Goal: Find specific page/section: Find specific page/section

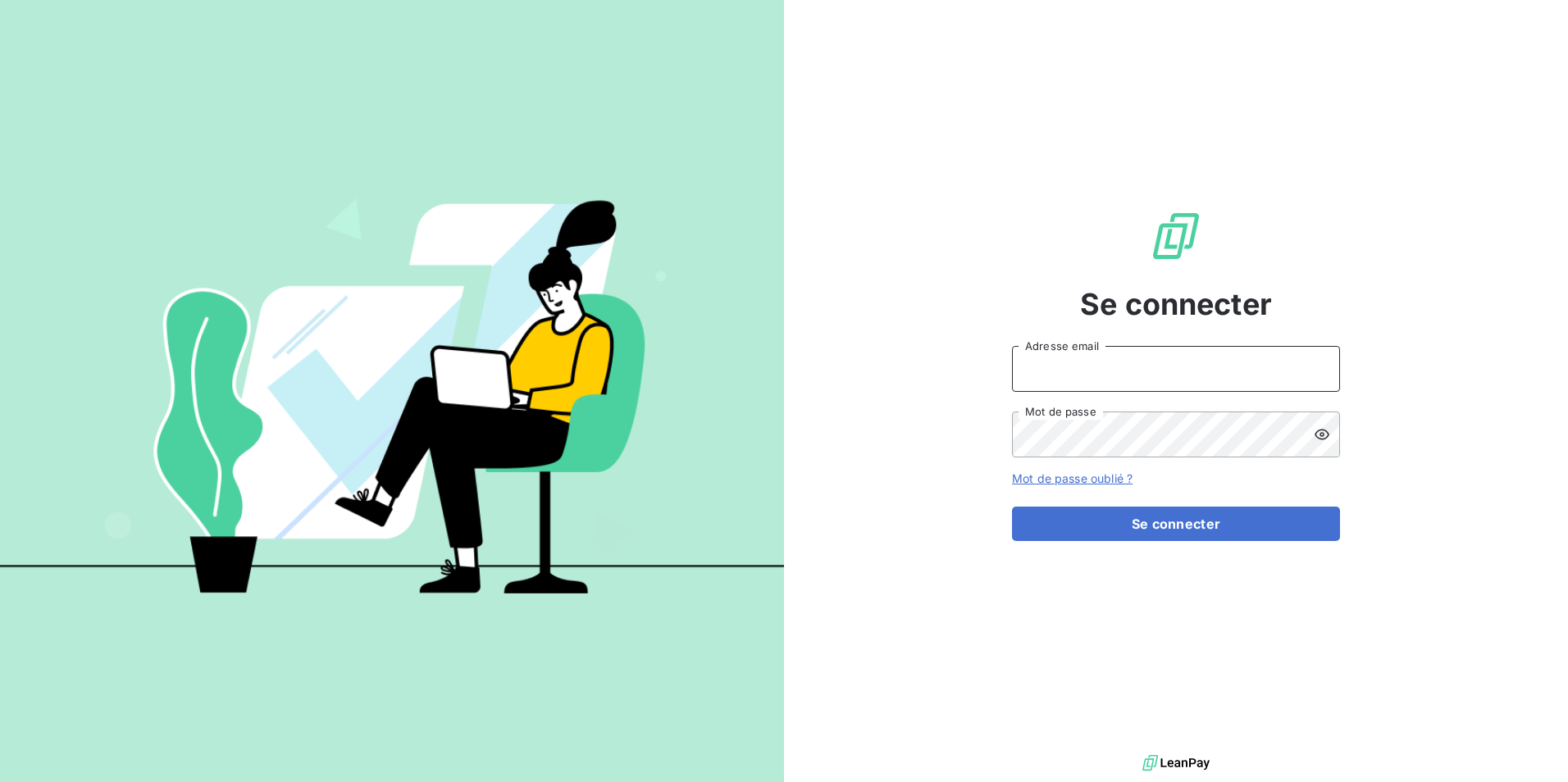
click at [1142, 381] on input "Adresse email" at bounding box center [1176, 369] width 328 height 46
type input "[EMAIL_ADDRESS][DOMAIN_NAME]"
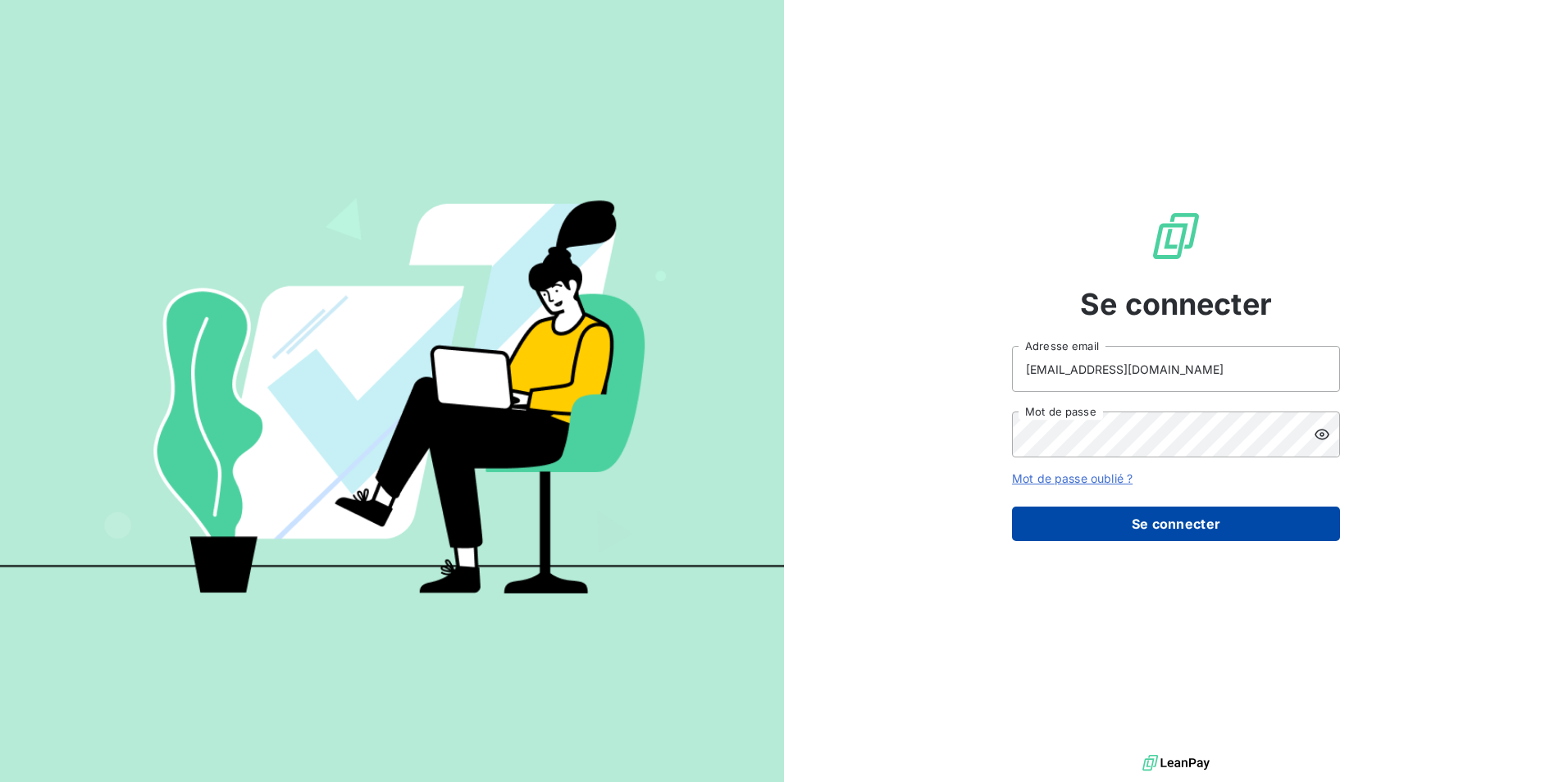
click at [1182, 508] on button "Se connecter" at bounding box center [1176, 524] width 328 height 35
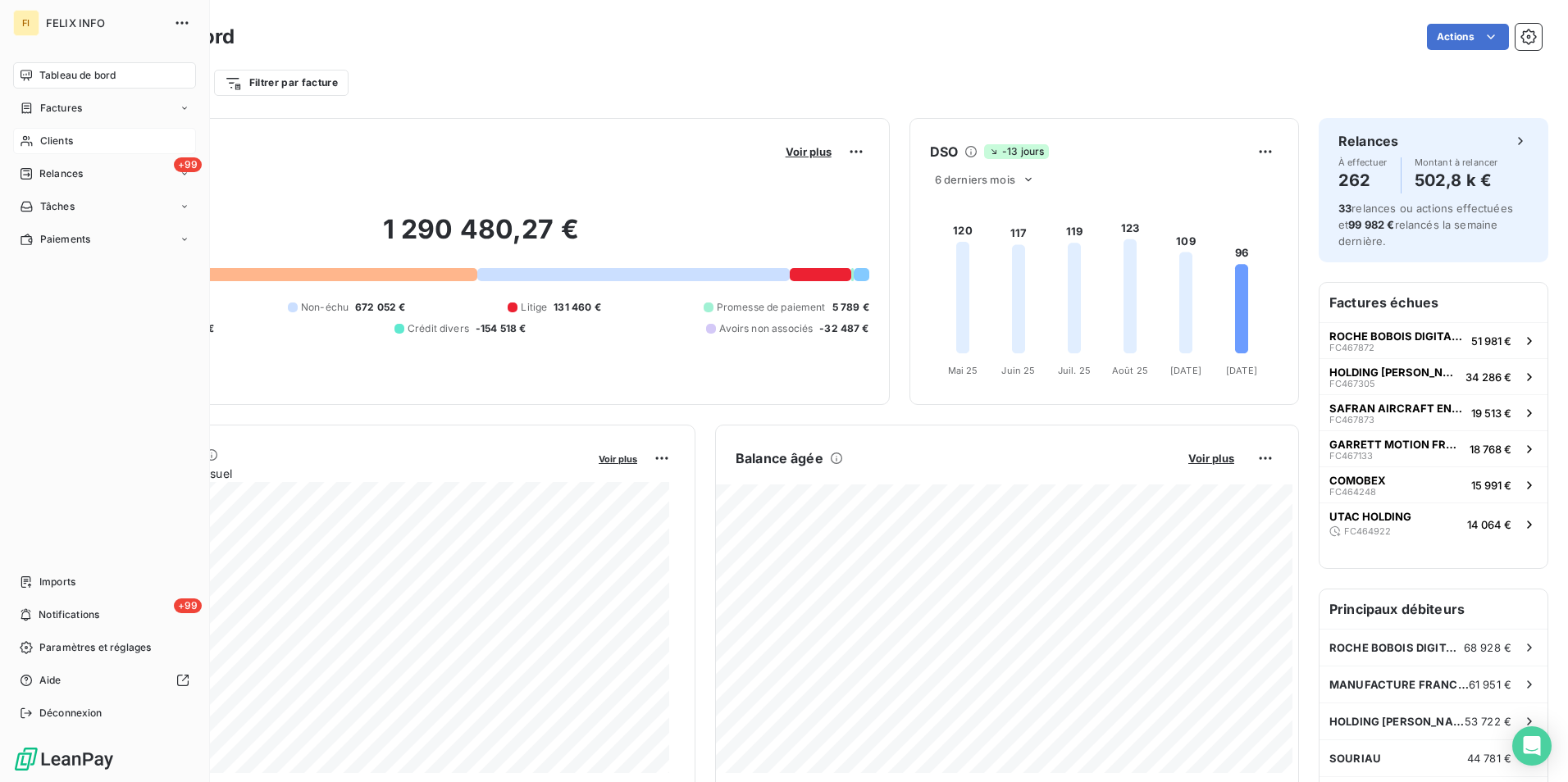
click at [39, 133] on div "Clients" at bounding box center [104, 140] width 183 height 26
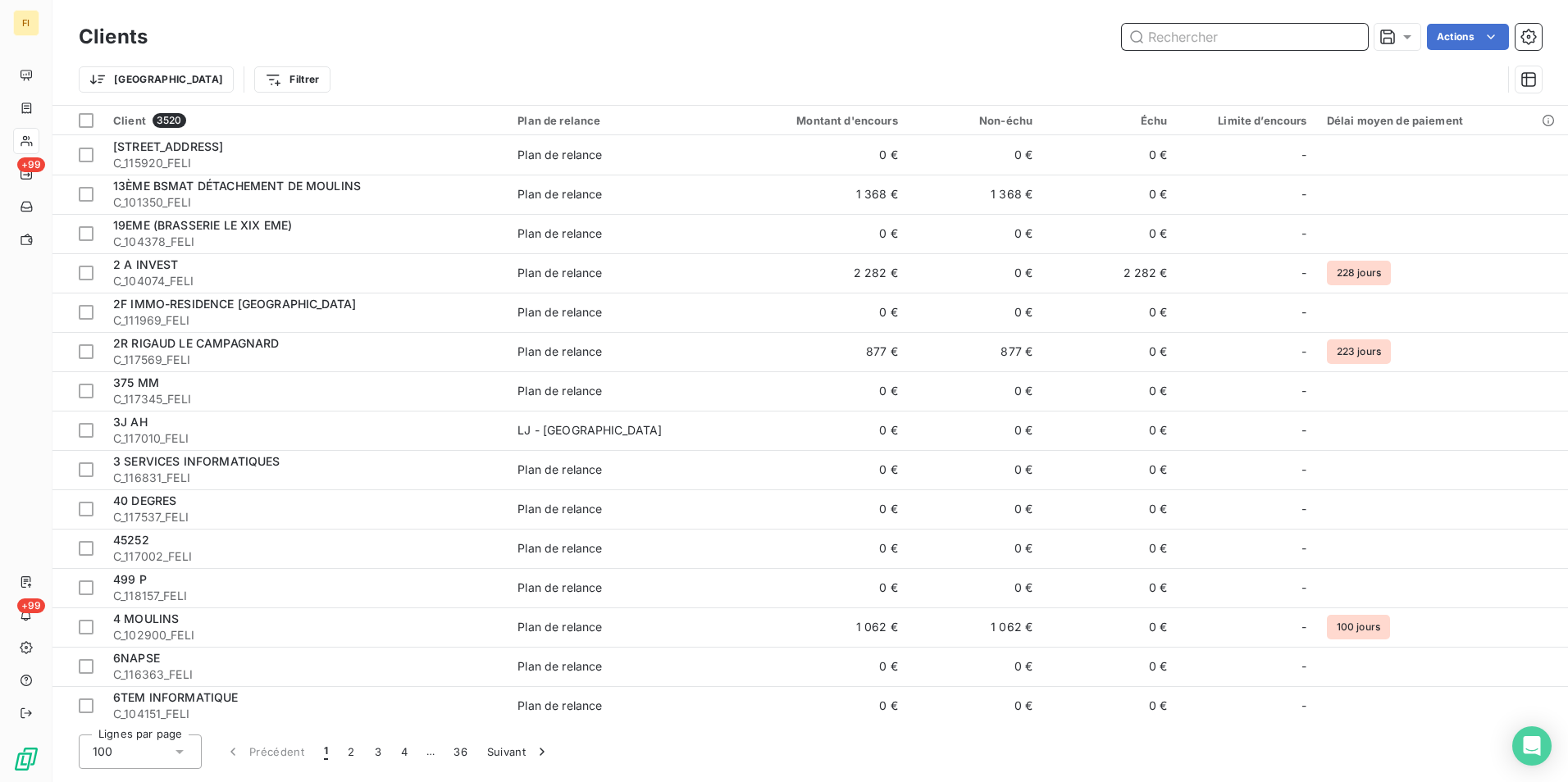
click at [1189, 42] on input "text" at bounding box center [1245, 36] width 246 height 26
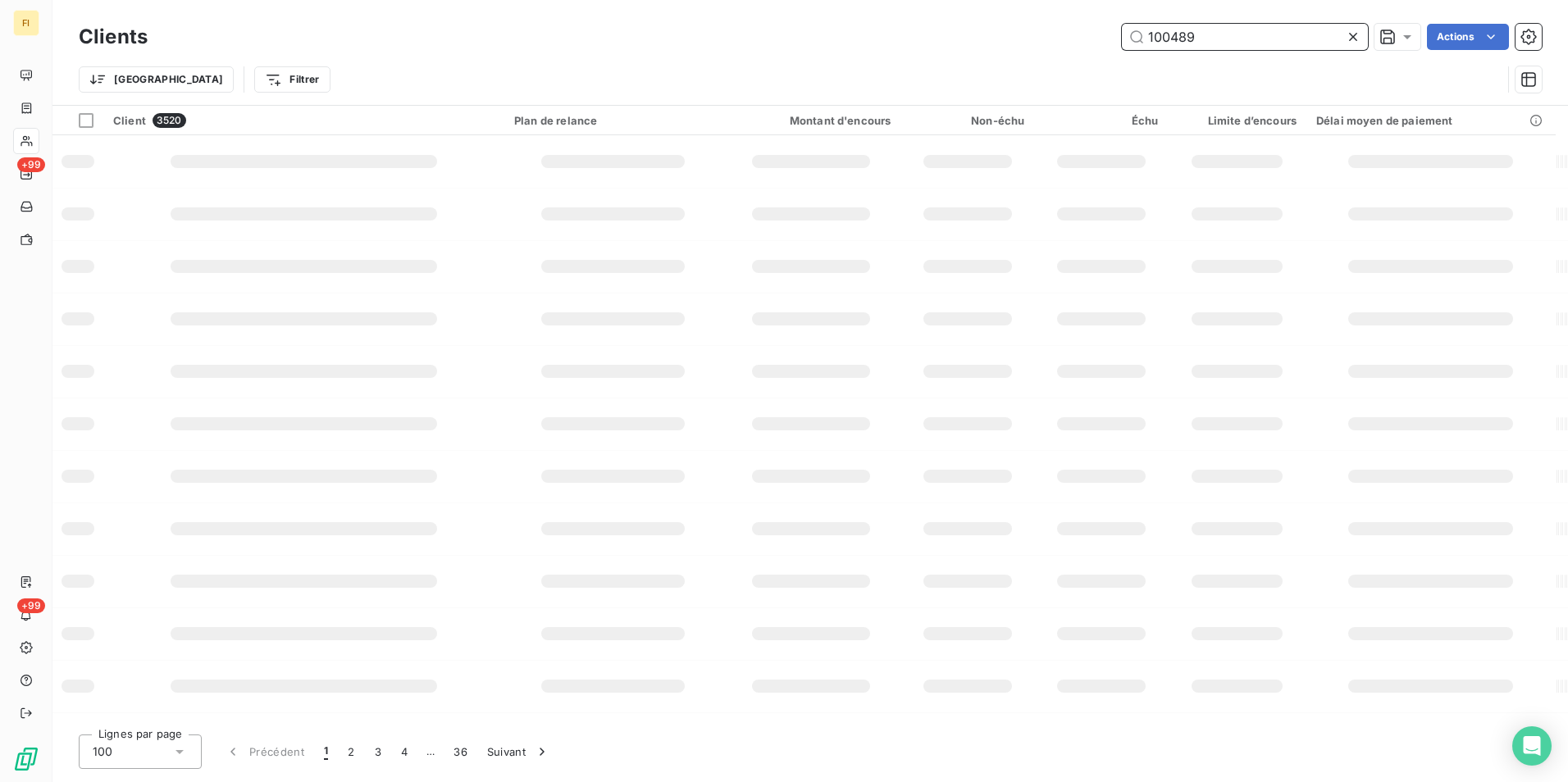
type input "100489"
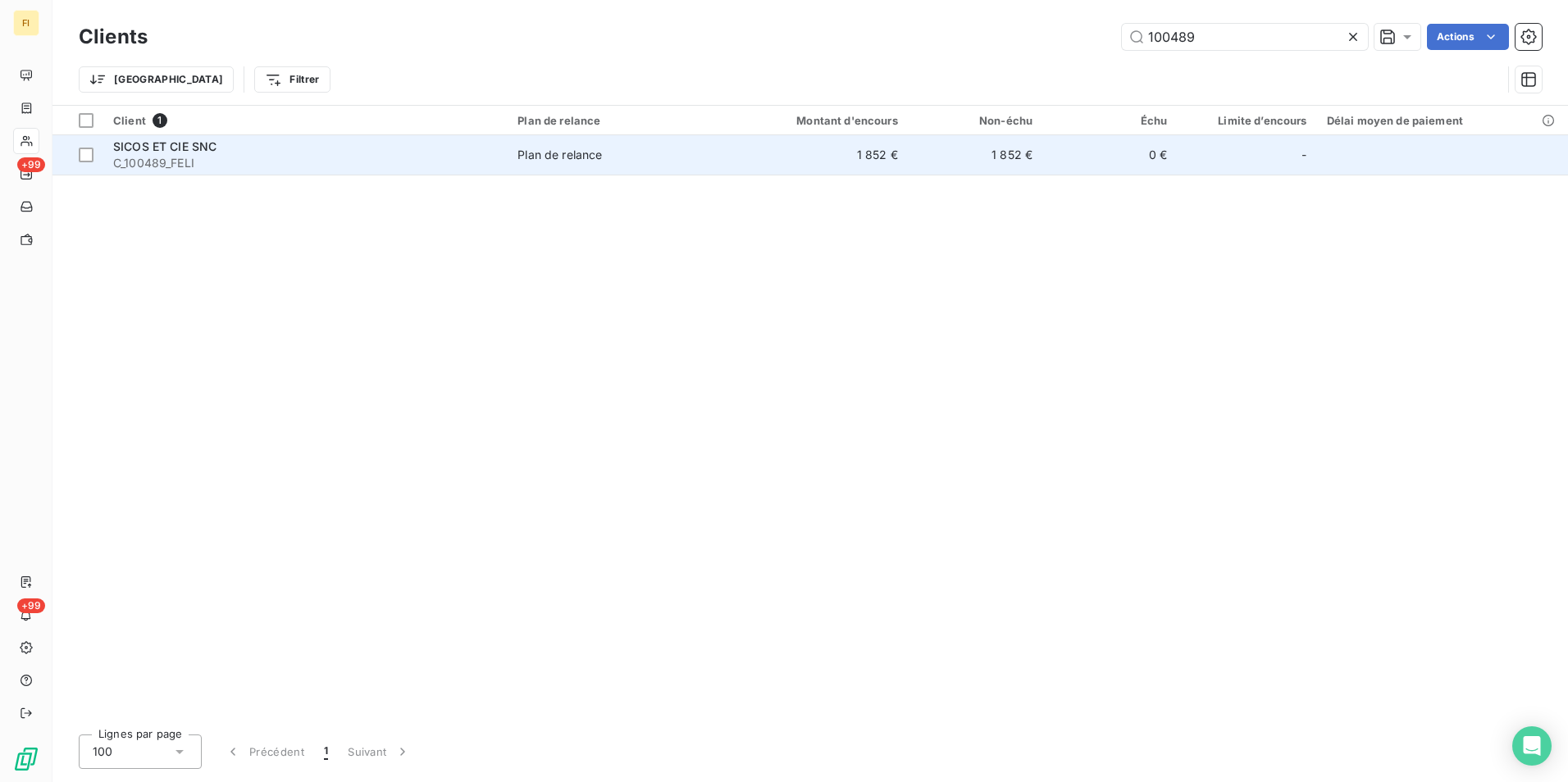
click at [942, 154] on td "1 852 €" at bounding box center [975, 155] width 135 height 39
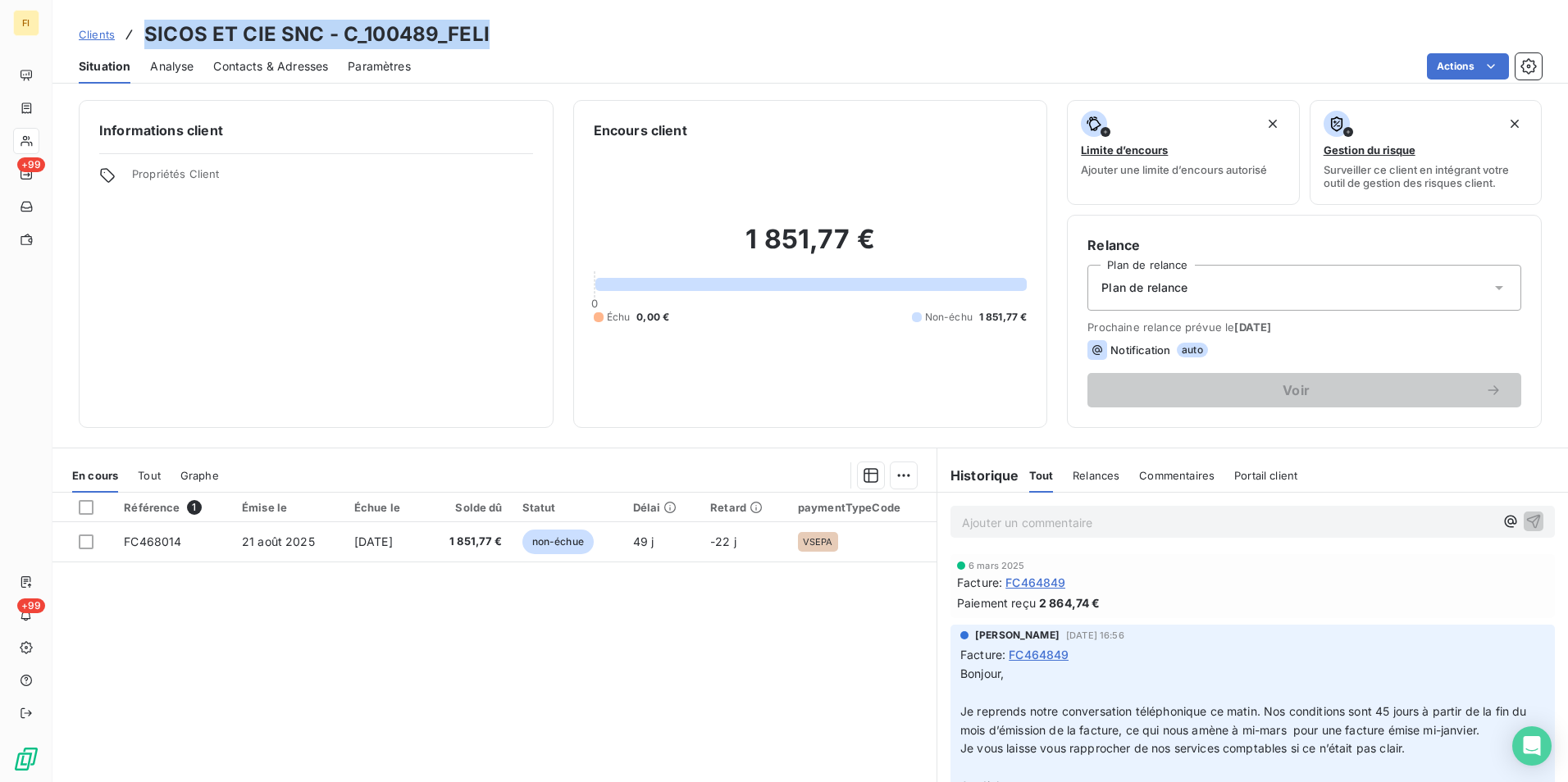
drag, startPoint x: 514, startPoint y: 28, endPoint x: 148, endPoint y: 30, distance: 366.0
click at [148, 30] on div "Clients SICOS ET CIE SNC - C_100489_FELI" at bounding box center [810, 35] width 1515 height 29
copy h3 "SICOS ET CIE SNC - C_100489_FELI"
click at [103, 33] on span "Clients" at bounding box center [97, 35] width 36 height 13
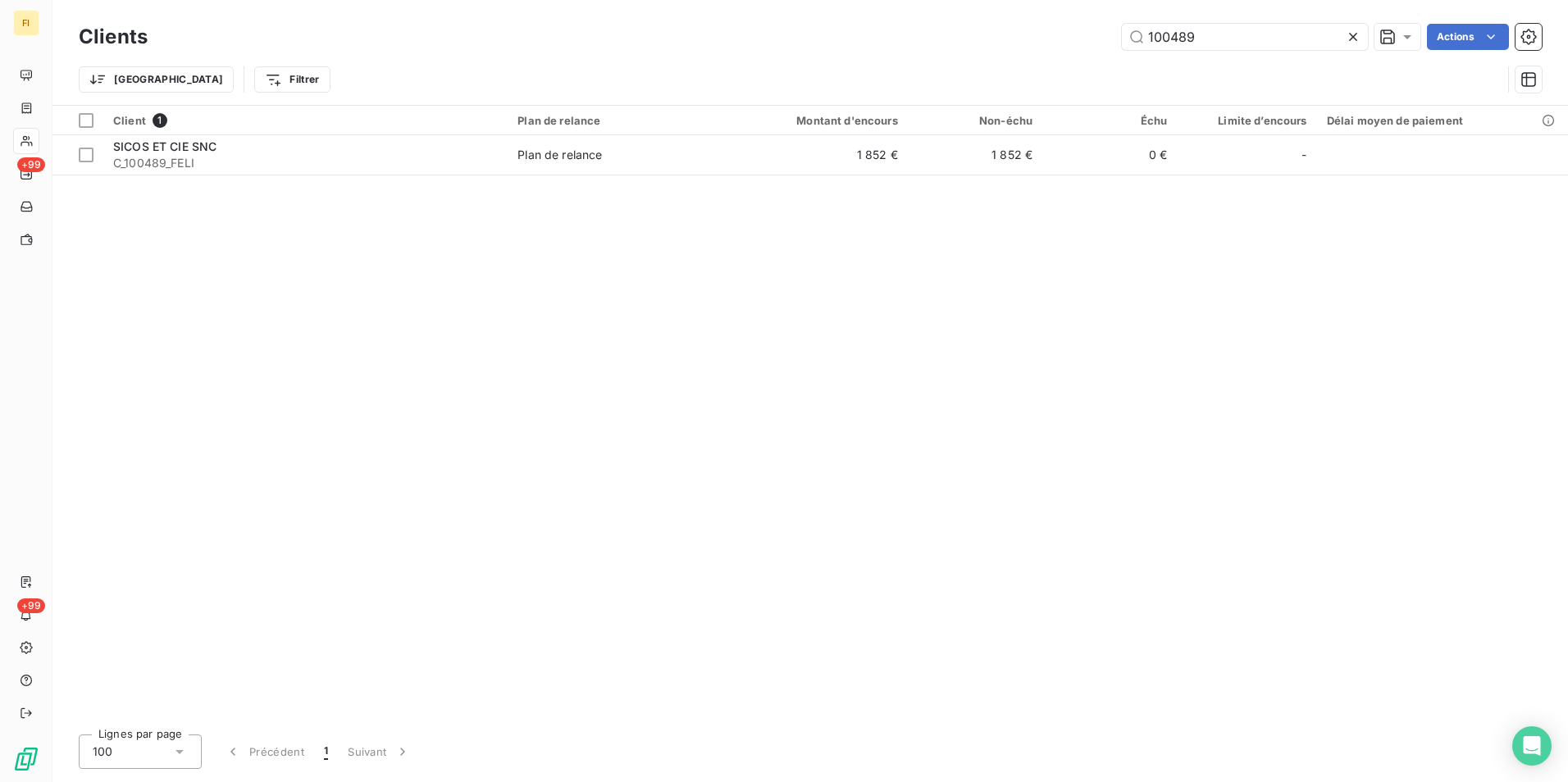
drag, startPoint x: 1224, startPoint y: 40, endPoint x: 777, endPoint y: 34, distance: 447.0
click at [807, 31] on div "100489 Actions" at bounding box center [854, 36] width 1374 height 26
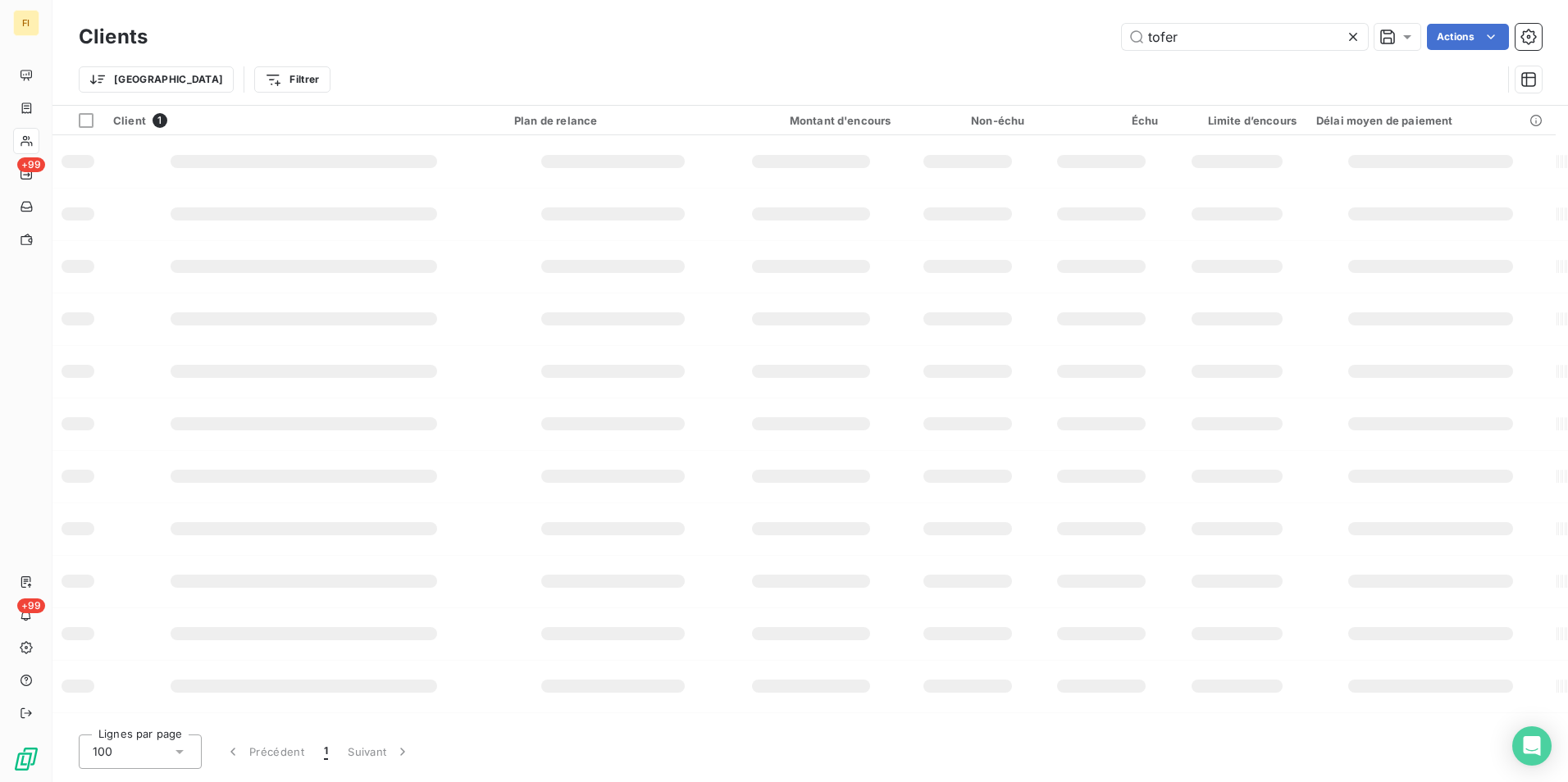
type input "tofer"
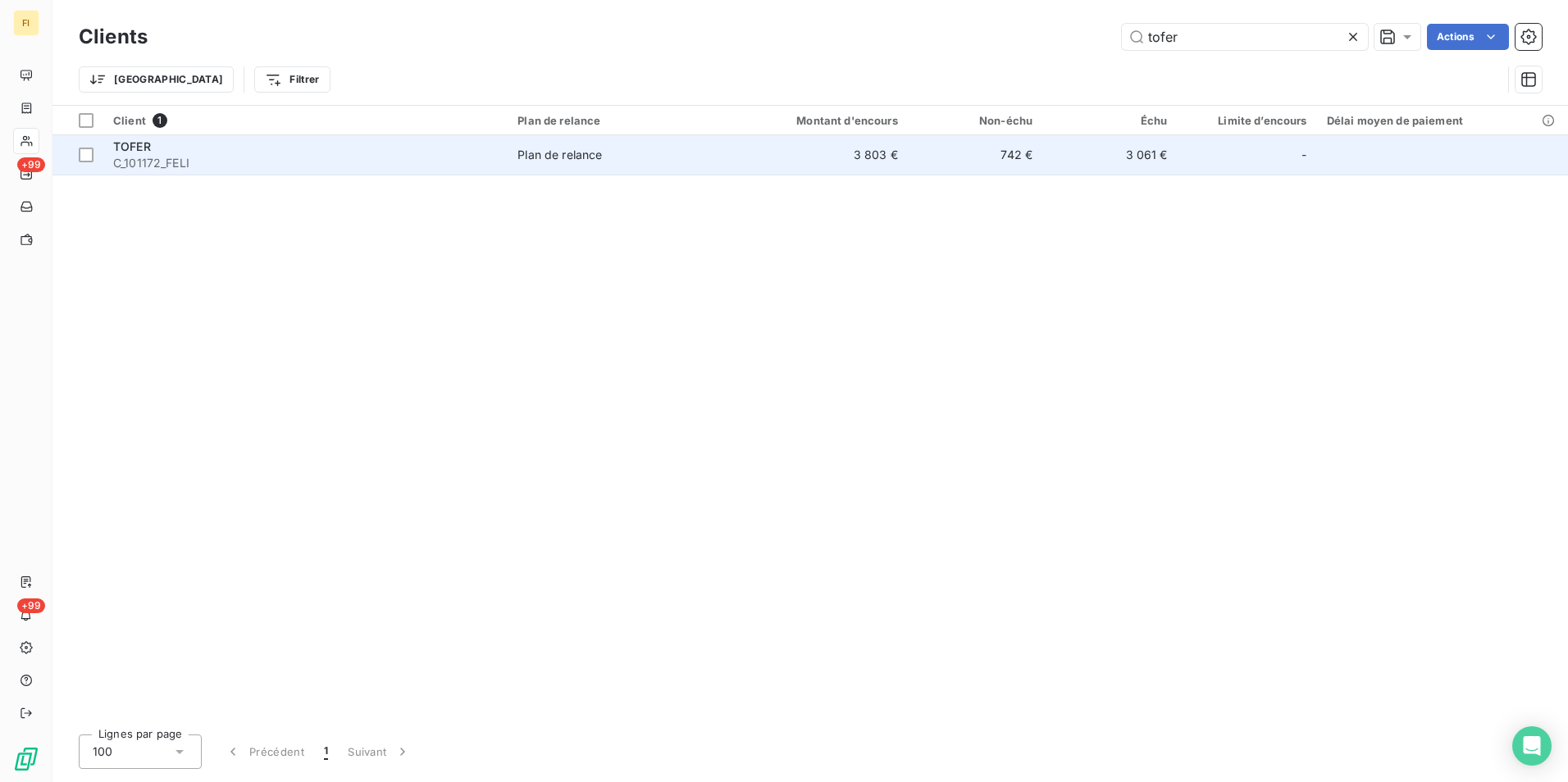
click at [858, 166] on td "3 803 €" at bounding box center [817, 155] width 180 height 39
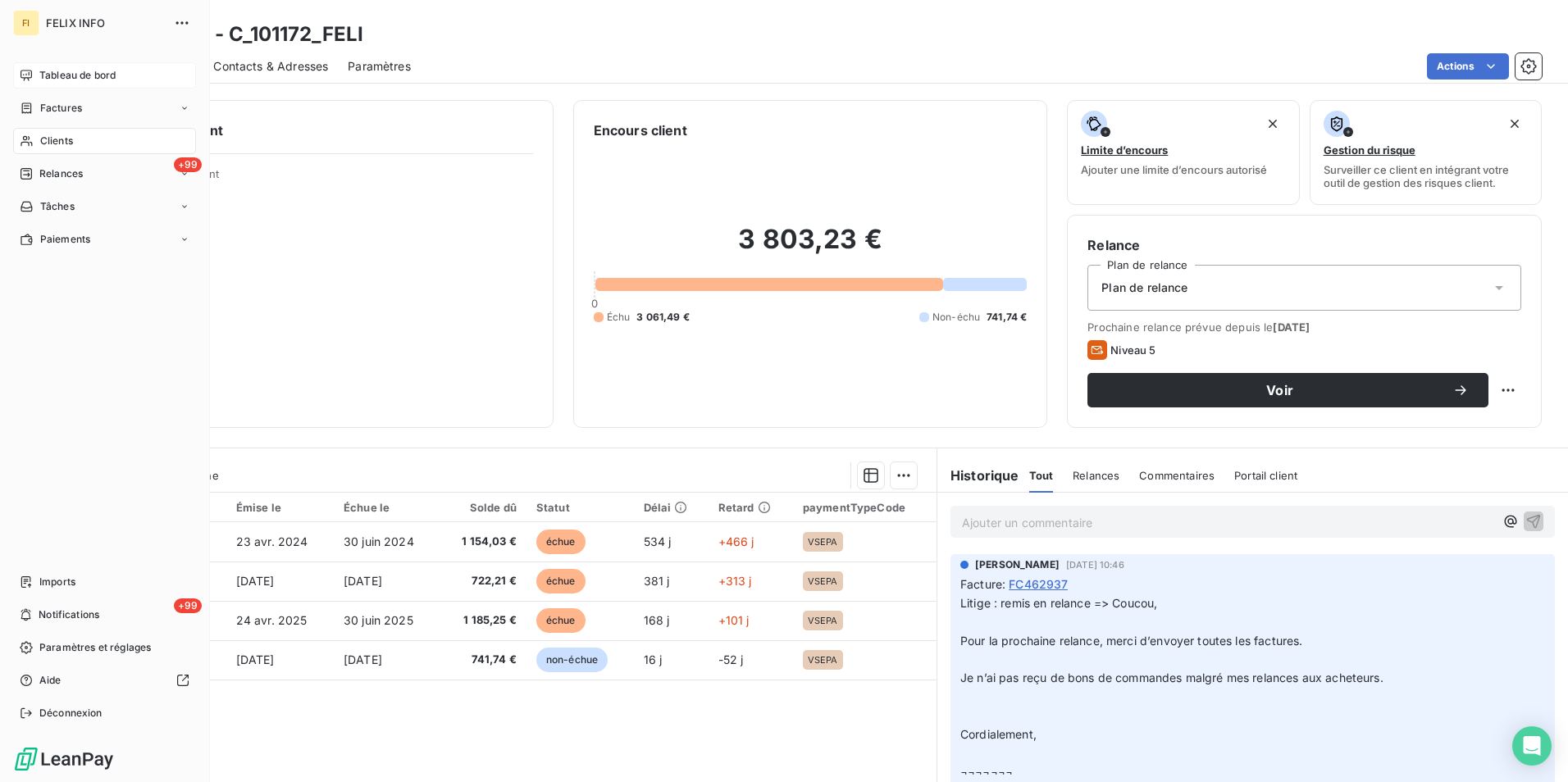
click at [82, 84] on div "Tableau de bord" at bounding box center [104, 75] width 183 height 26
